Goal: Task Accomplishment & Management: Manage account settings

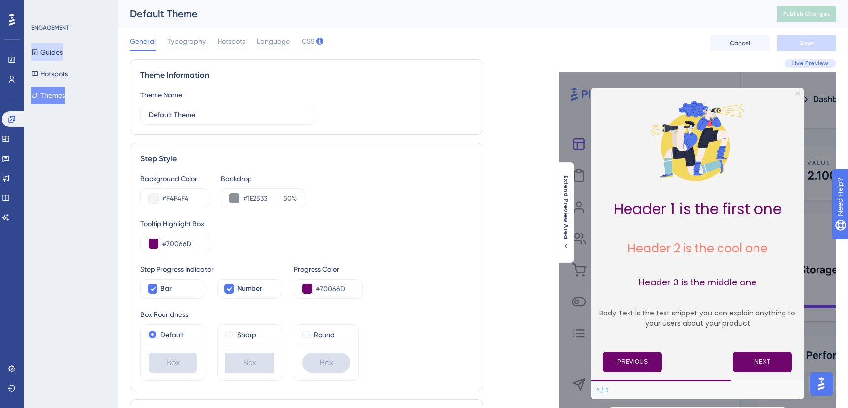
click at [54, 54] on button "Guides" at bounding box center [47, 52] width 31 height 18
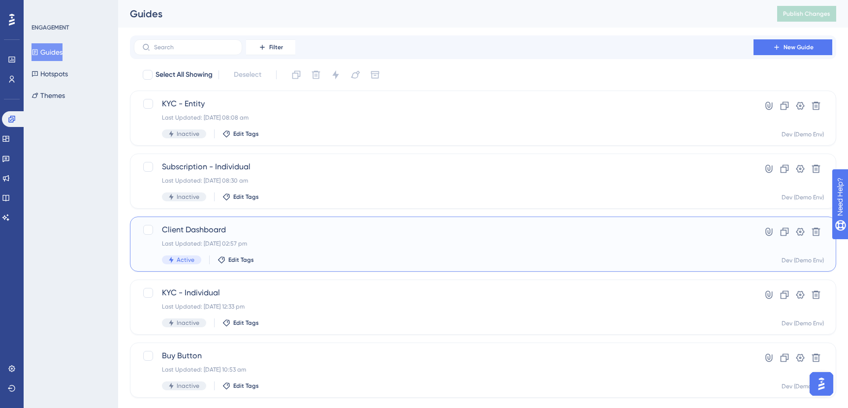
click at [194, 230] on span "Client Dashboard" at bounding box center [444, 230] width 564 height 12
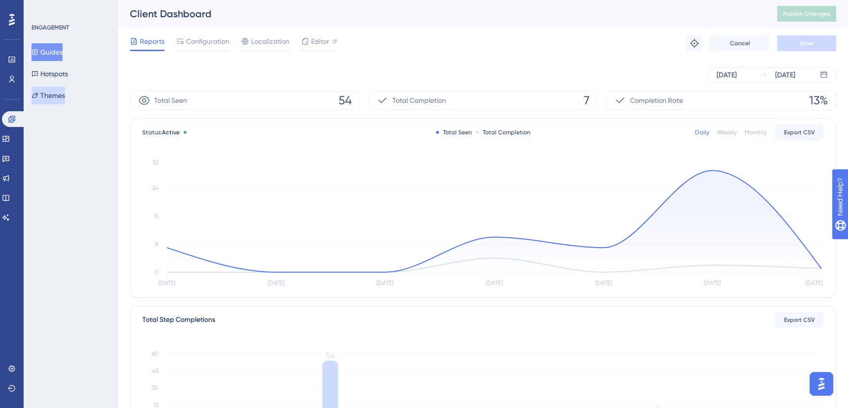
click at [60, 102] on button "Themes" at bounding box center [48, 96] width 33 height 18
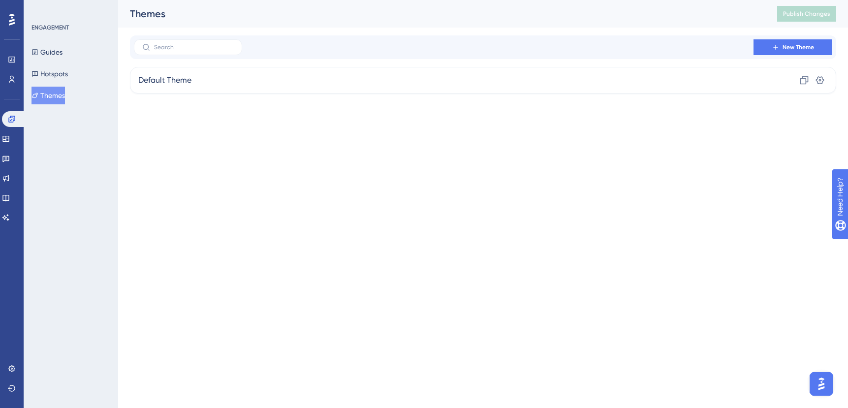
click at [162, 63] on div "New Theme Default Theme Clone Settings" at bounding box center [483, 64] width 707 height 58
click at [160, 80] on span "Default Theme" at bounding box center [164, 80] width 53 height 12
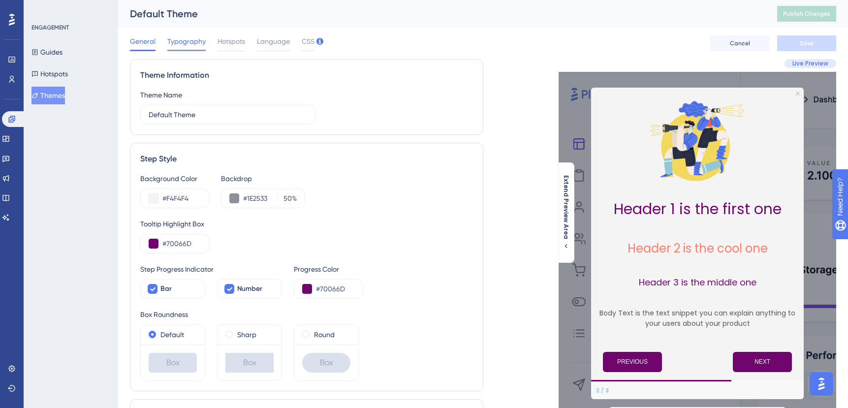
click at [185, 40] on span "Typography" at bounding box center [186, 41] width 38 height 12
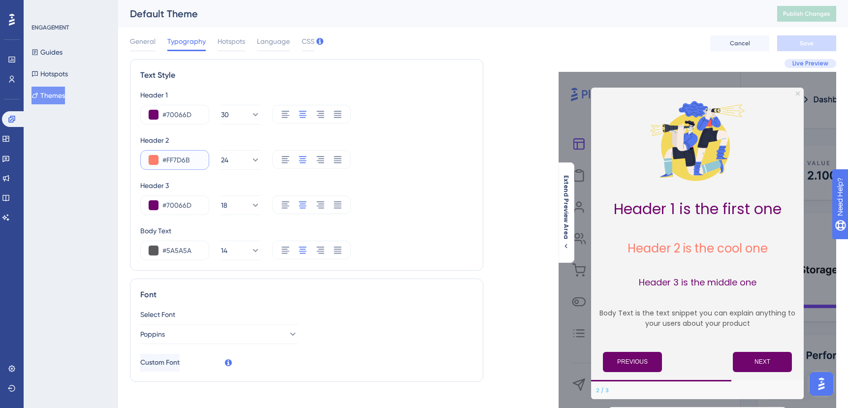
click at [153, 160] on button at bounding box center [154, 160] width 10 height 10
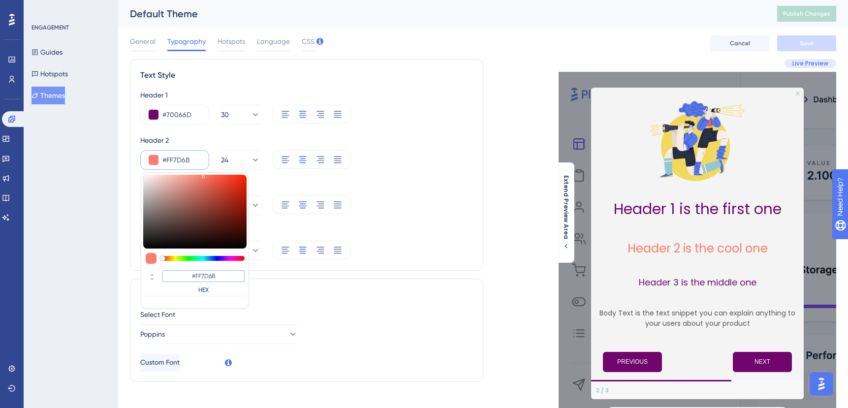
click at [205, 277] on input "#FF7D6B" at bounding box center [203, 276] width 83 height 12
type input "#70066"
type input "#70066d"
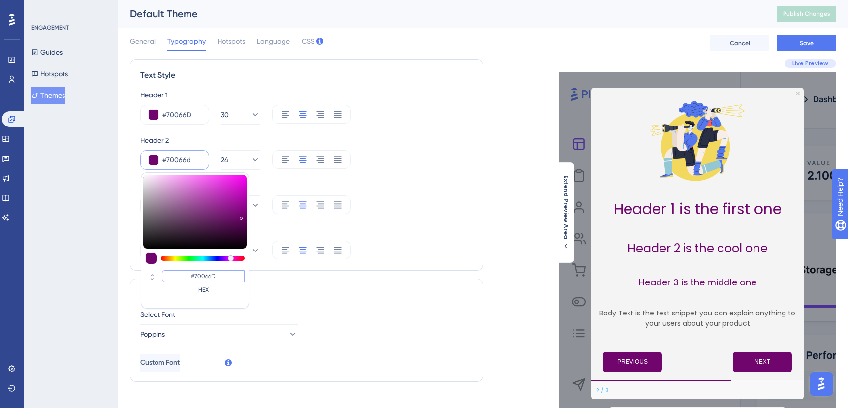
type input "#70066D"
click at [808, 36] on button "Save" at bounding box center [806, 43] width 59 height 16
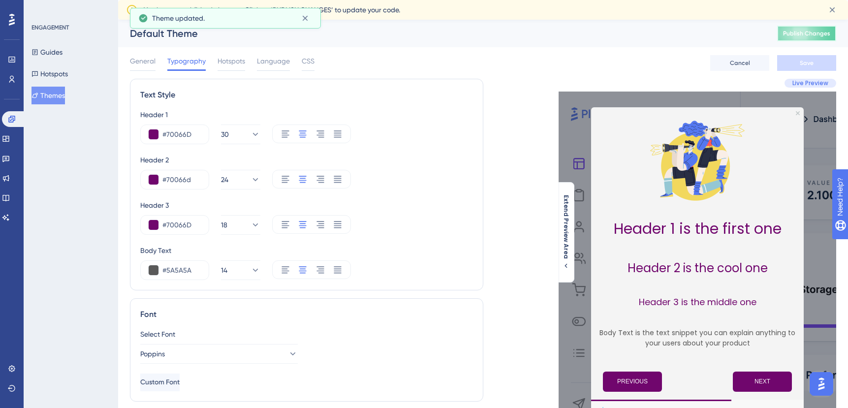
click at [807, 33] on span "Publish Changes" at bounding box center [806, 34] width 47 height 8
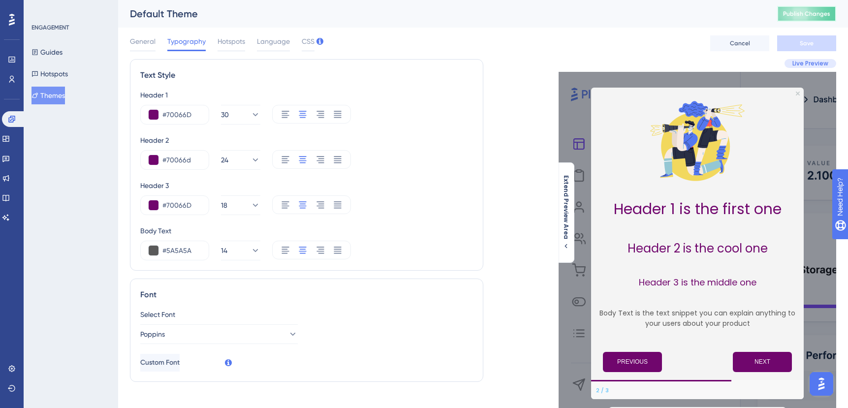
click at [801, 12] on span "Publish Changes" at bounding box center [806, 14] width 47 height 8
click at [56, 49] on button "Guides" at bounding box center [47, 52] width 31 height 18
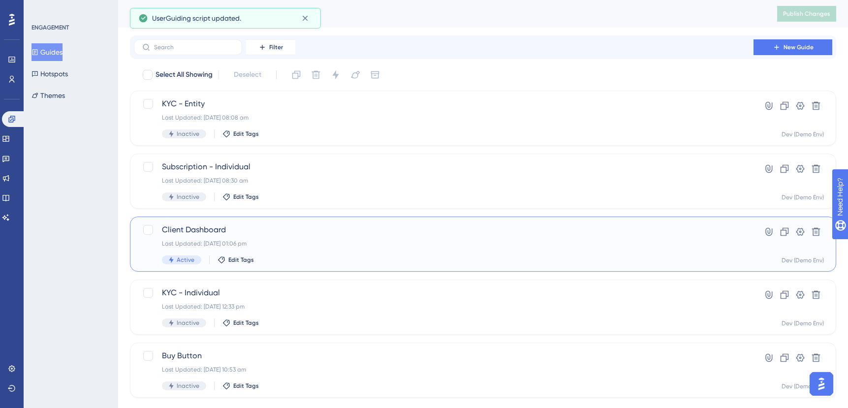
click at [212, 228] on span "Client Dashboard" at bounding box center [444, 230] width 564 height 12
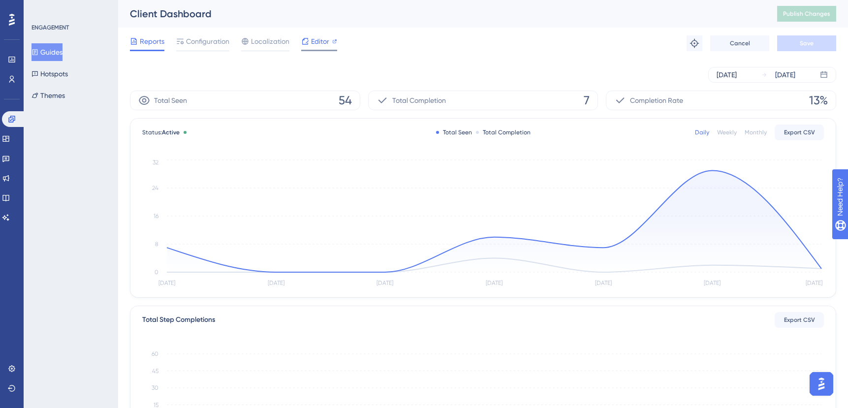
click at [318, 43] on span "Editor" at bounding box center [320, 41] width 18 height 12
